Goal: Transaction & Acquisition: Book appointment/travel/reservation

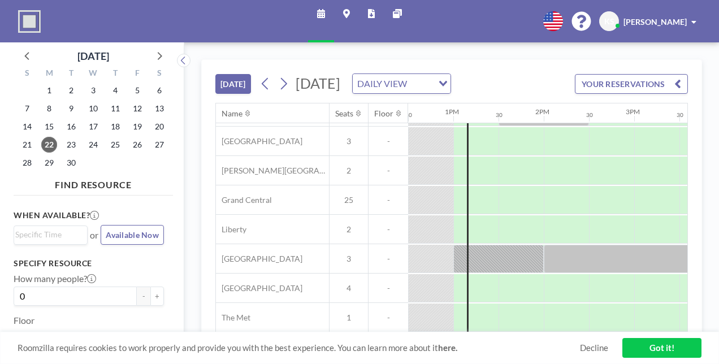
scroll to position [64, 1131]
click at [632, 88] on button "YOUR RESERVATIONS" at bounding box center [631, 84] width 113 height 20
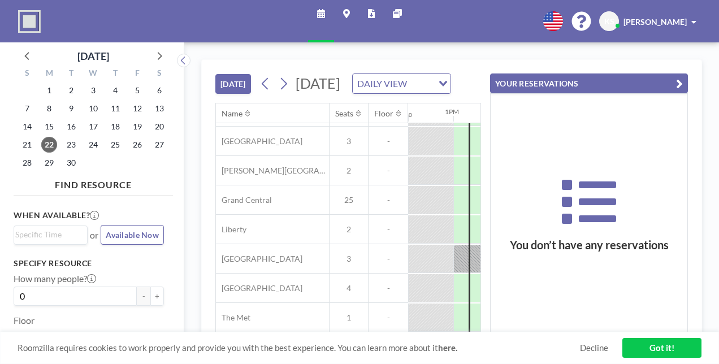
click at [447, 86] on icon "Search for option" at bounding box center [443, 84] width 8 height 6
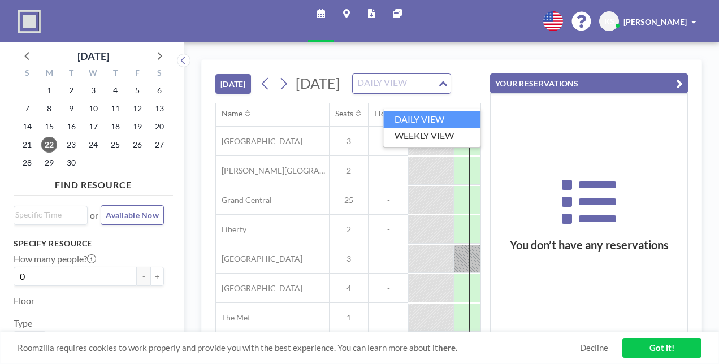
scroll to position [18, 0]
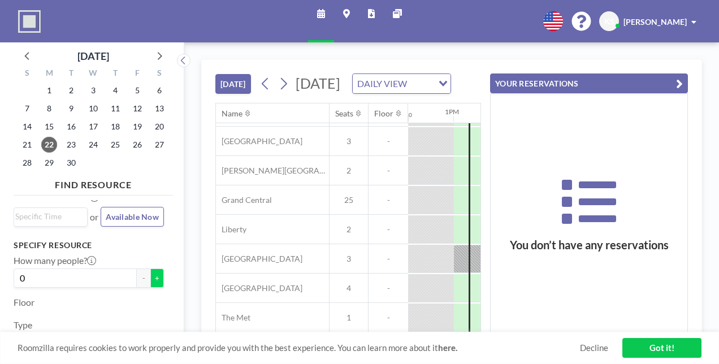
click at [150, 280] on button "+" at bounding box center [157, 278] width 14 height 19
type input "1"
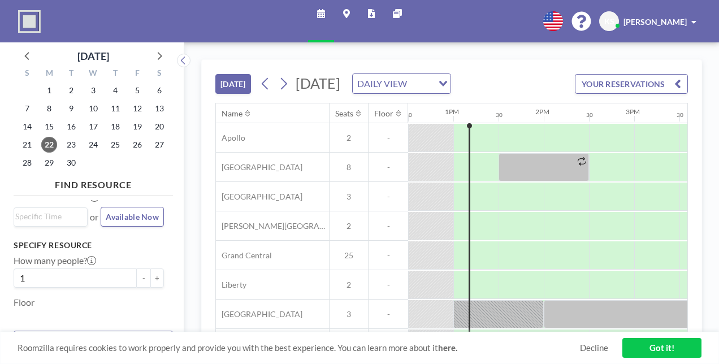
scroll to position [78, 0]
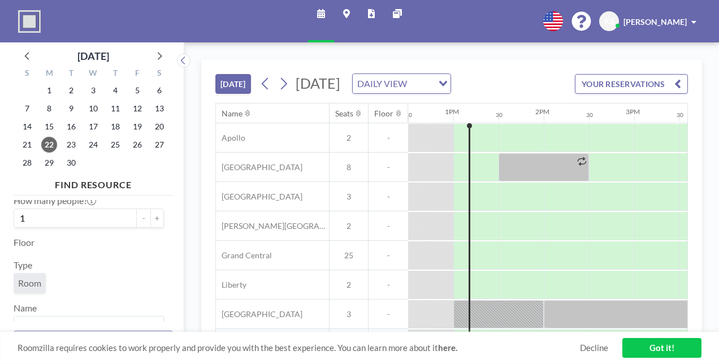
click at [37, 287] on span "Room" at bounding box center [29, 283] width 23 height 11
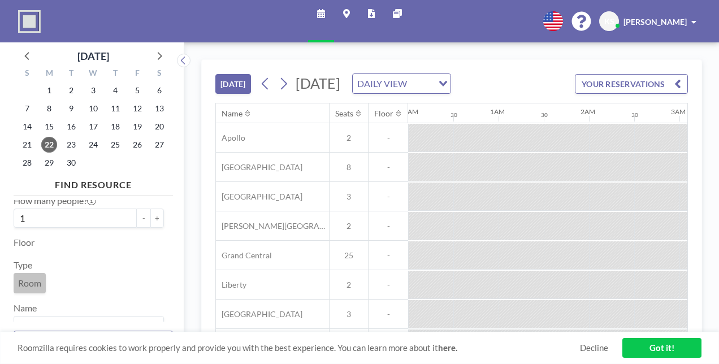
click at [37, 287] on span "Room" at bounding box center [29, 283] width 23 height 11
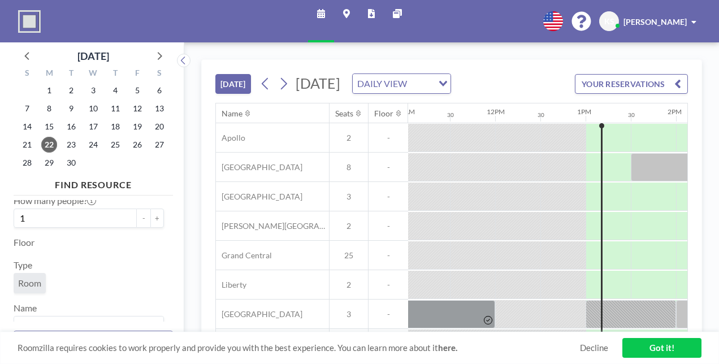
scroll to position [0, 1131]
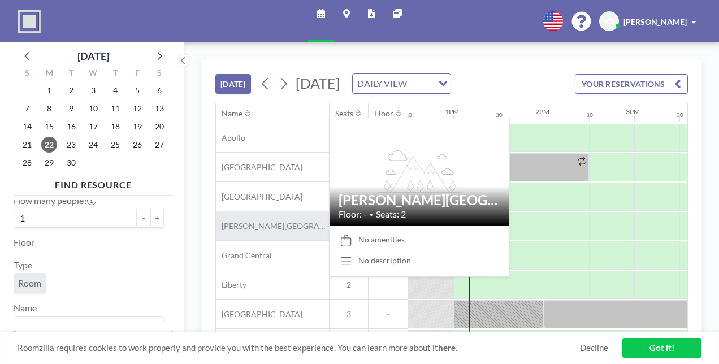
click at [253, 231] on span "[PERSON_NAME][GEOGRAPHIC_DATA]" at bounding box center [272, 226] width 113 height 10
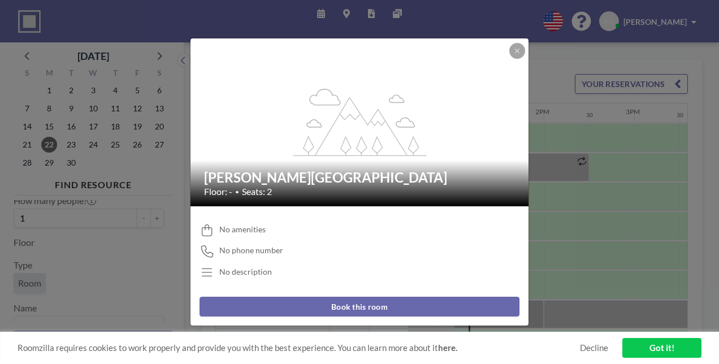
click at [343, 308] on button "Book this room" at bounding box center [360, 307] width 320 height 20
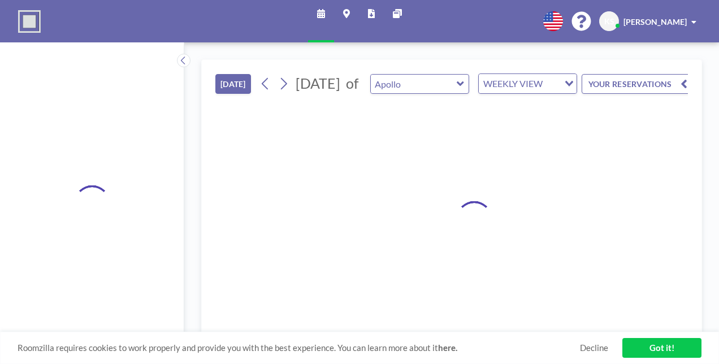
type input "[PERSON_NAME][GEOGRAPHIC_DATA]"
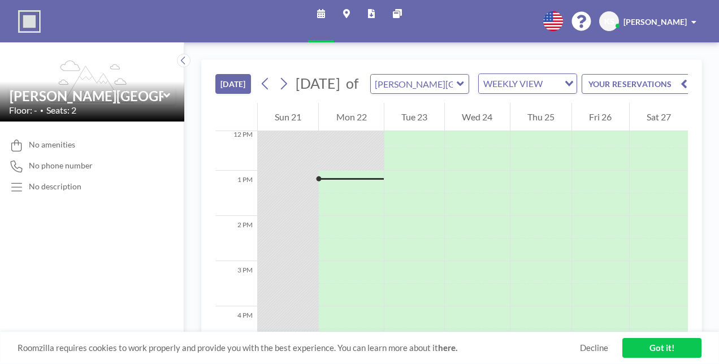
scroll to position [565, 0]
click at [672, 347] on link "Got it!" at bounding box center [661, 348] width 79 height 20
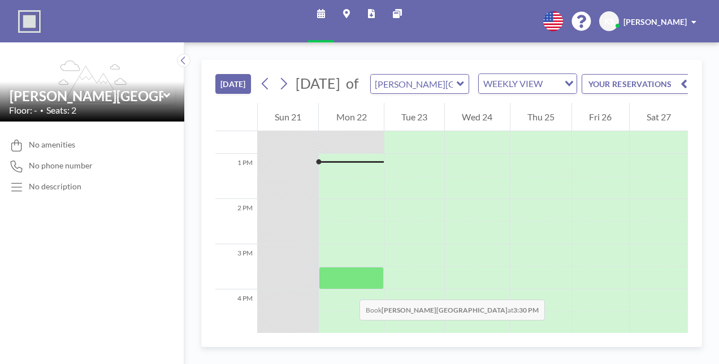
click at [348, 288] on div at bounding box center [351, 278] width 64 height 23
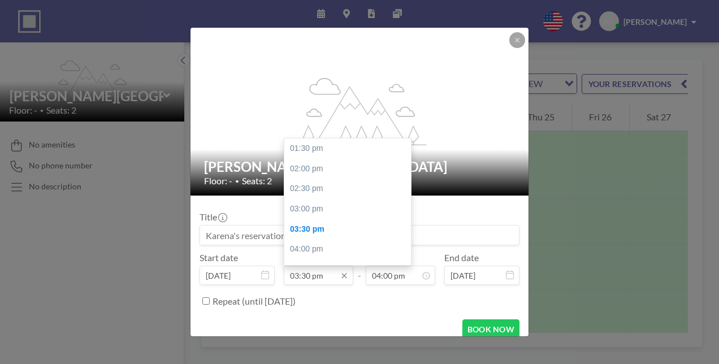
scroll to position [80, 0]
click at [301, 272] on input "03:30 pm" at bounding box center [319, 275] width 70 height 19
click at [302, 272] on input "03:30 pm" at bounding box center [319, 275] width 70 height 19
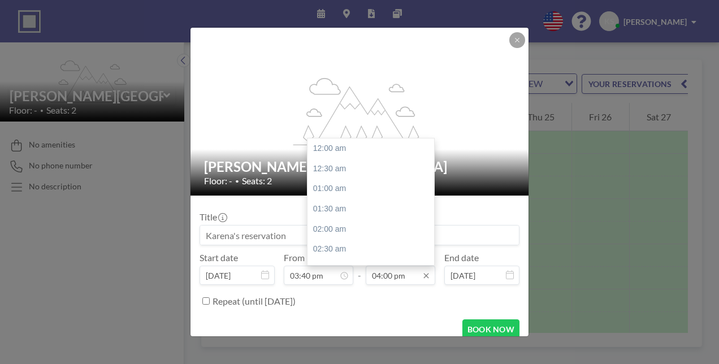
scroll to position [644, 0]
type input "03:40 pm"
click at [387, 272] on input "04:00 pm" at bounding box center [401, 275] width 70 height 19
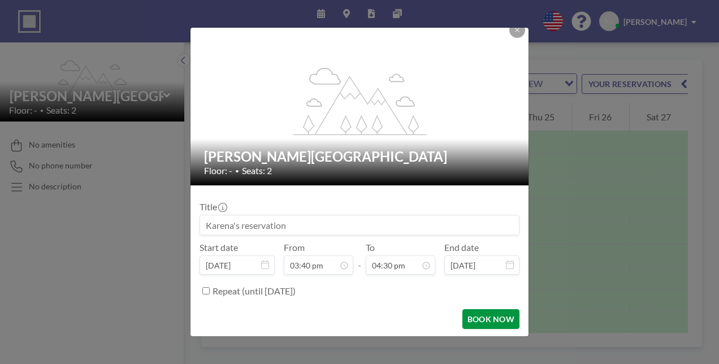
type input "04:30 pm"
click at [482, 315] on button "BOOK NOW" at bounding box center [490, 319] width 57 height 20
